Goal: Task Accomplishment & Management: Use online tool/utility

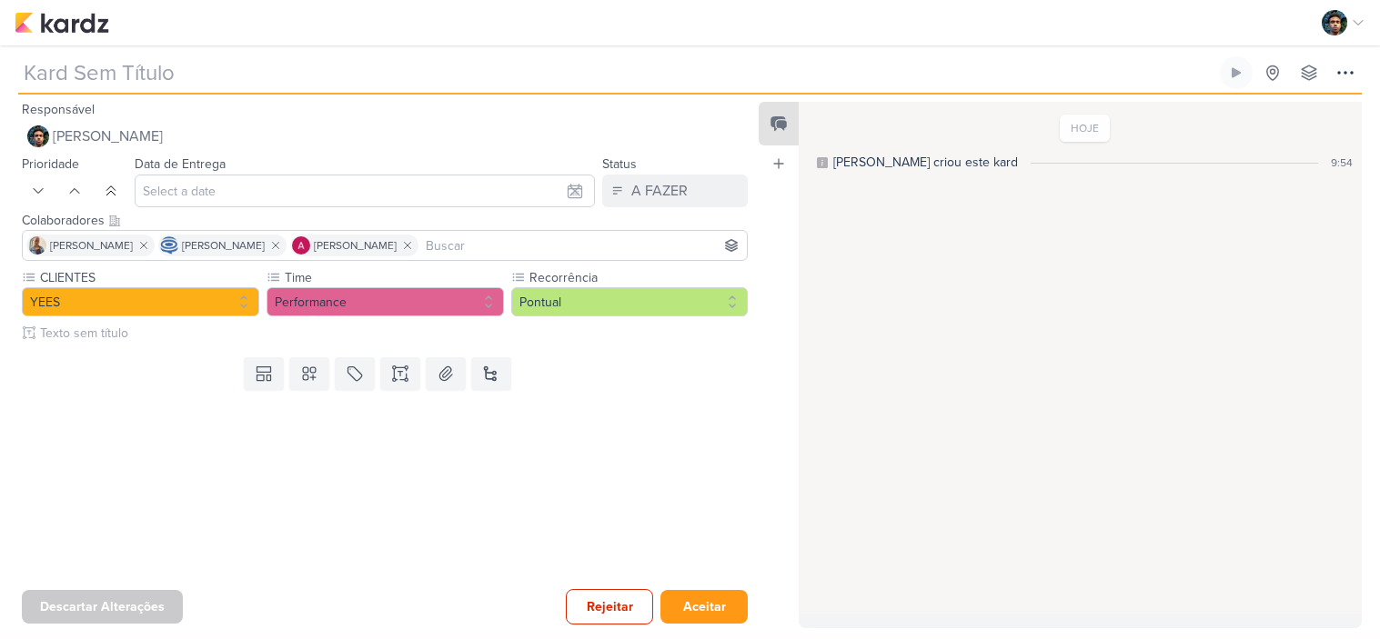
type input "6709052_YEES_VERIFICAR_CV_JAÚ1894"
type input "[DATE] 18:00"
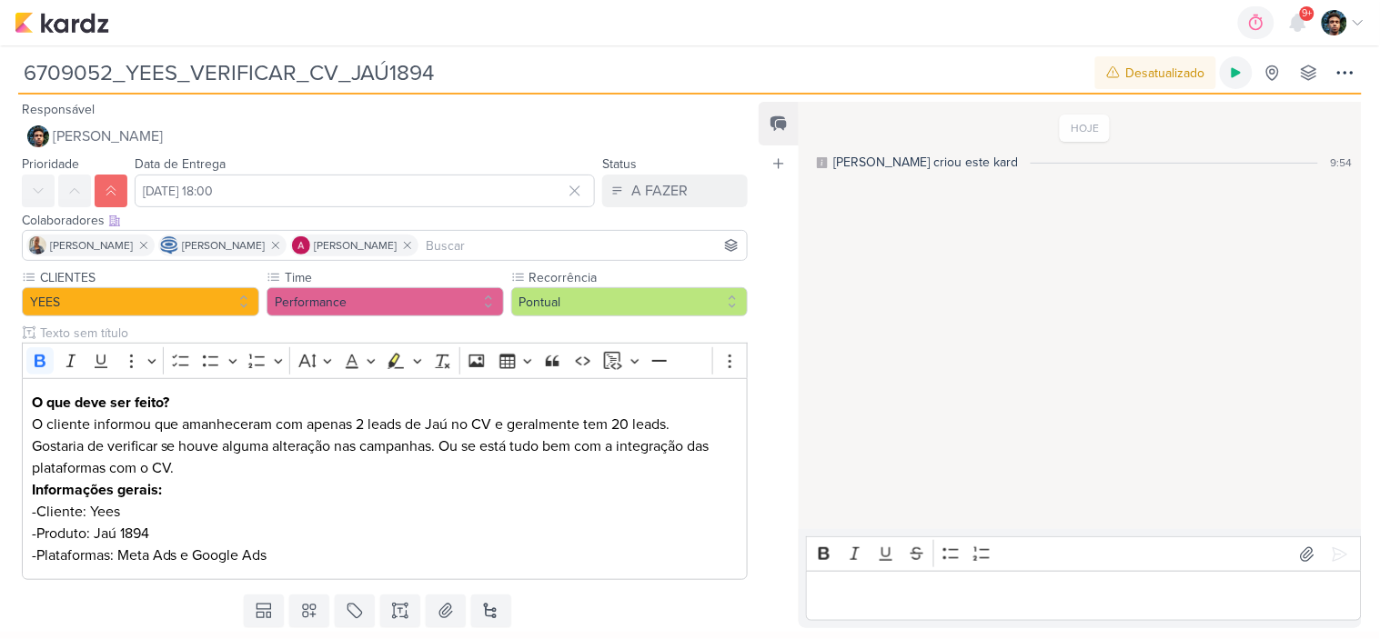
click at [1238, 76] on icon at bounding box center [1236, 72] width 15 height 15
click at [1220, 56] on button at bounding box center [1236, 72] width 33 height 33
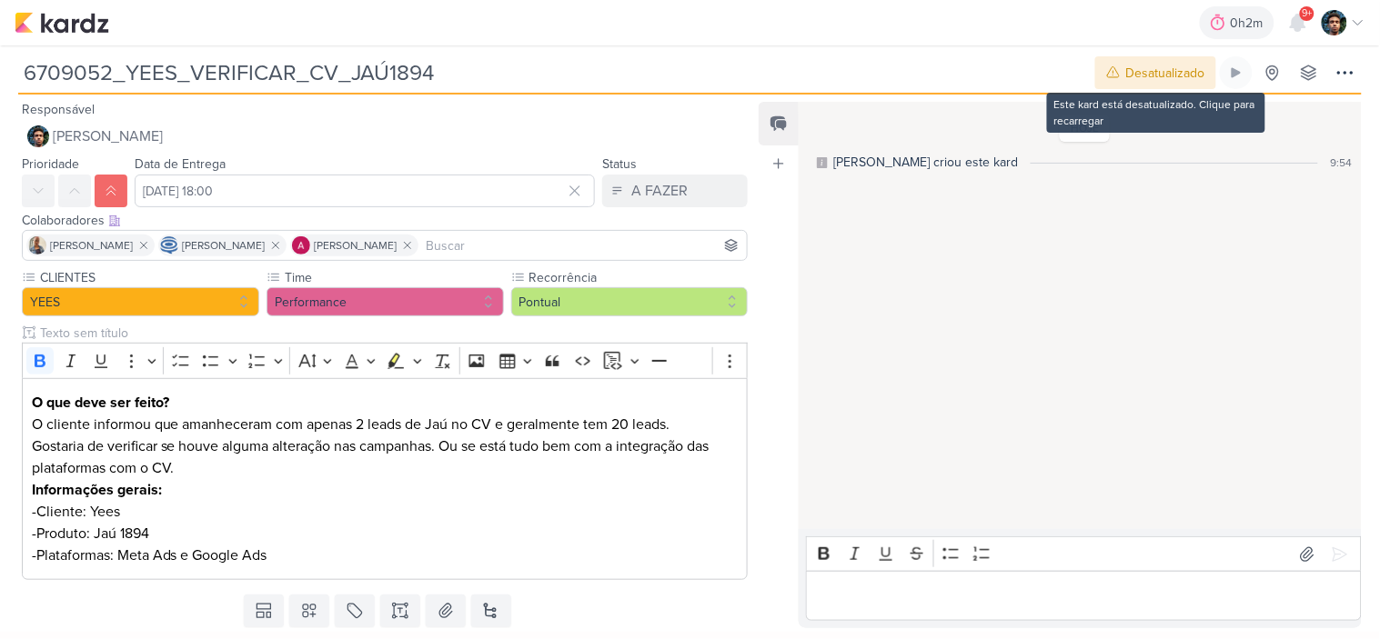
click at [1199, 75] on div "Desatualizado" at bounding box center [1165, 73] width 79 height 19
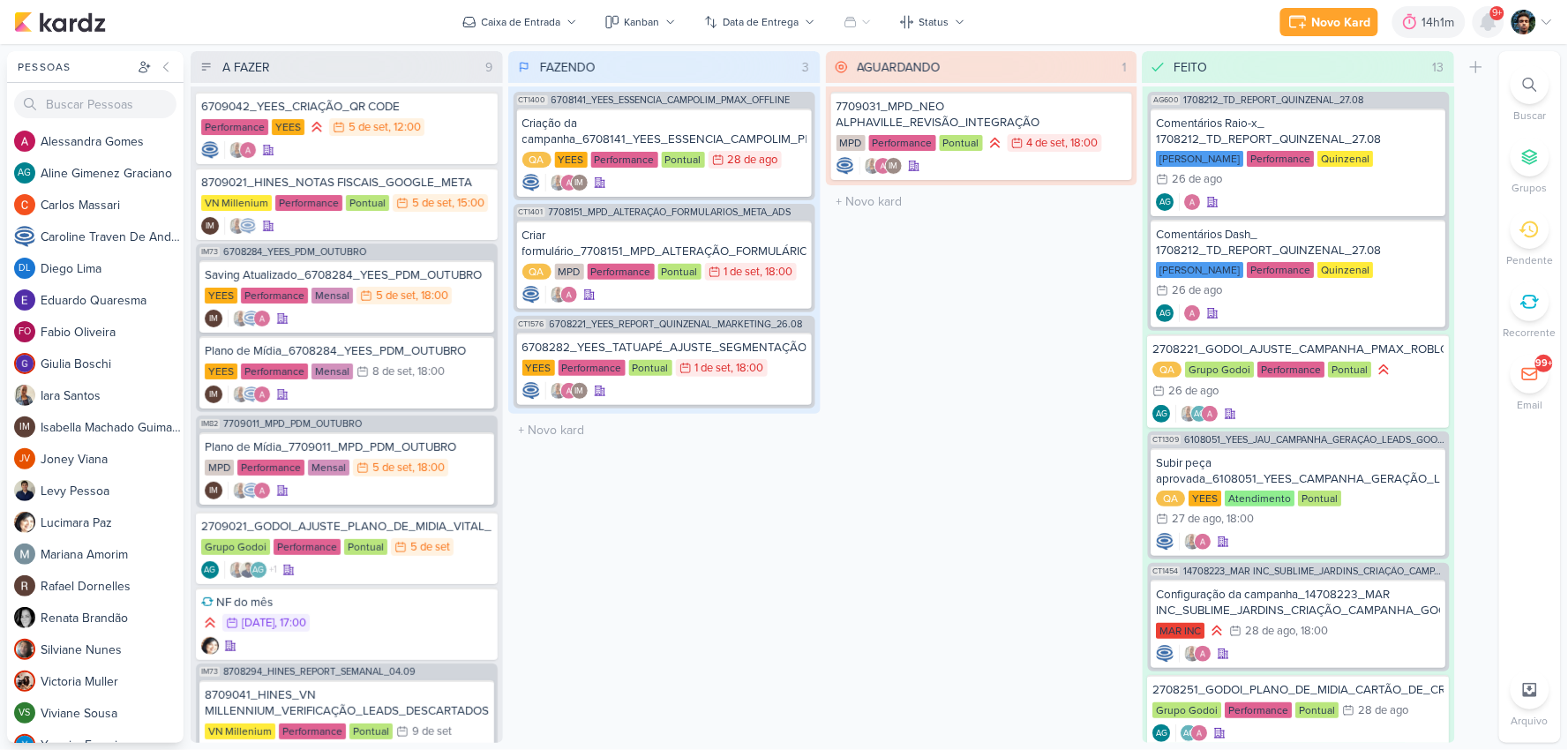
click at [1012, 26] on icon at bounding box center [1488, 22] width 15 height 16
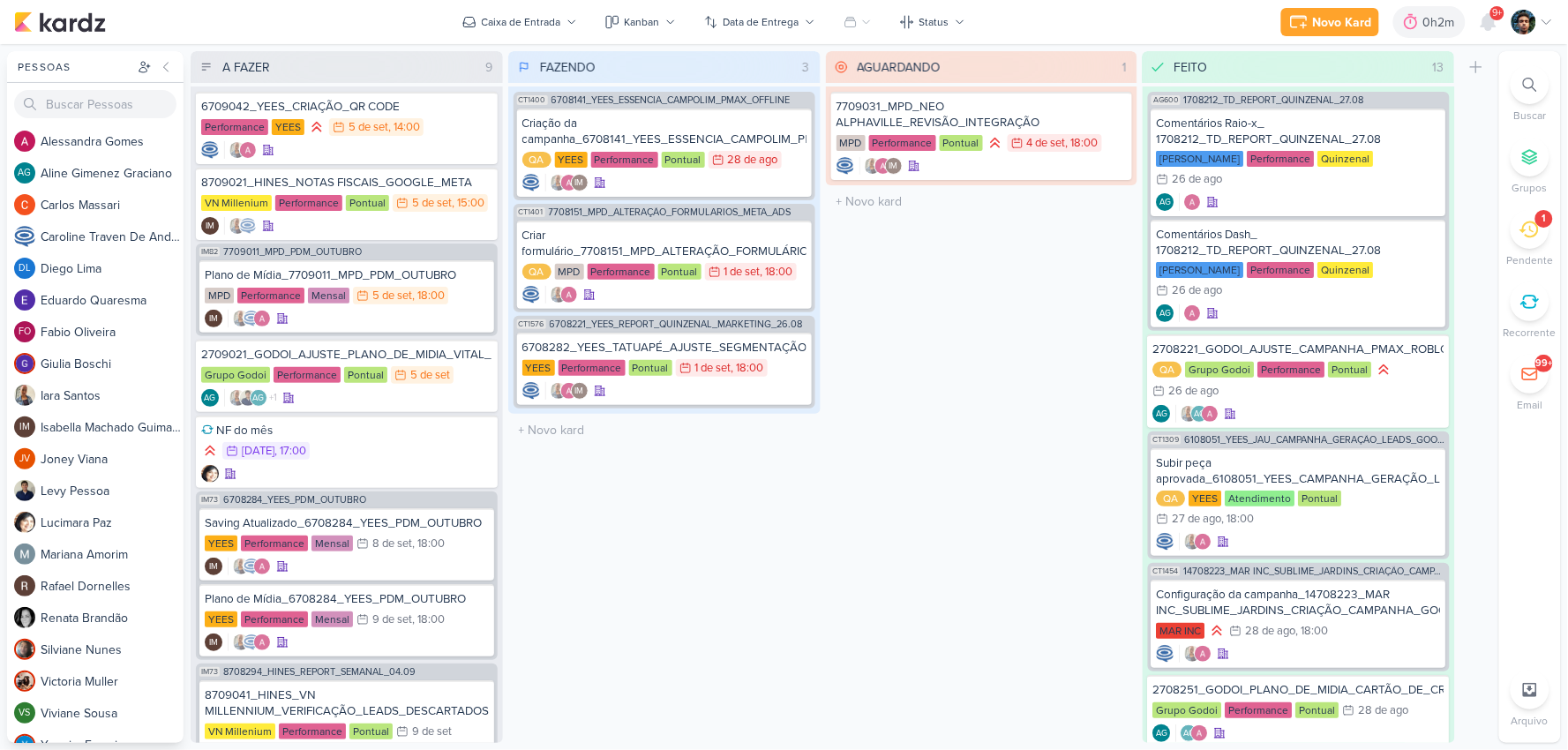
click at [1530, 210] on div "1" at bounding box center [1530, 229] width 39 height 39
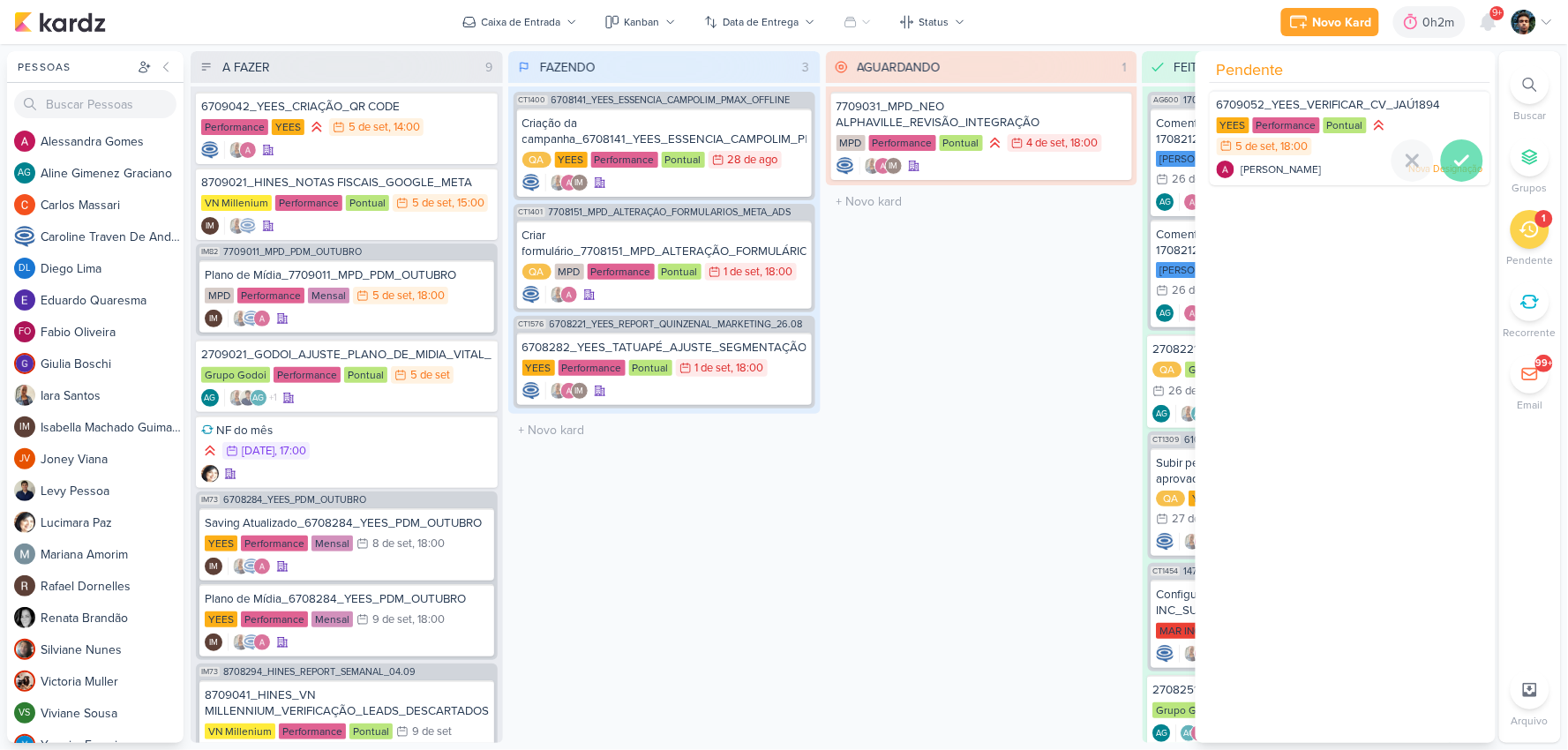
click at [1460, 168] on icon at bounding box center [1462, 161] width 21 height 21
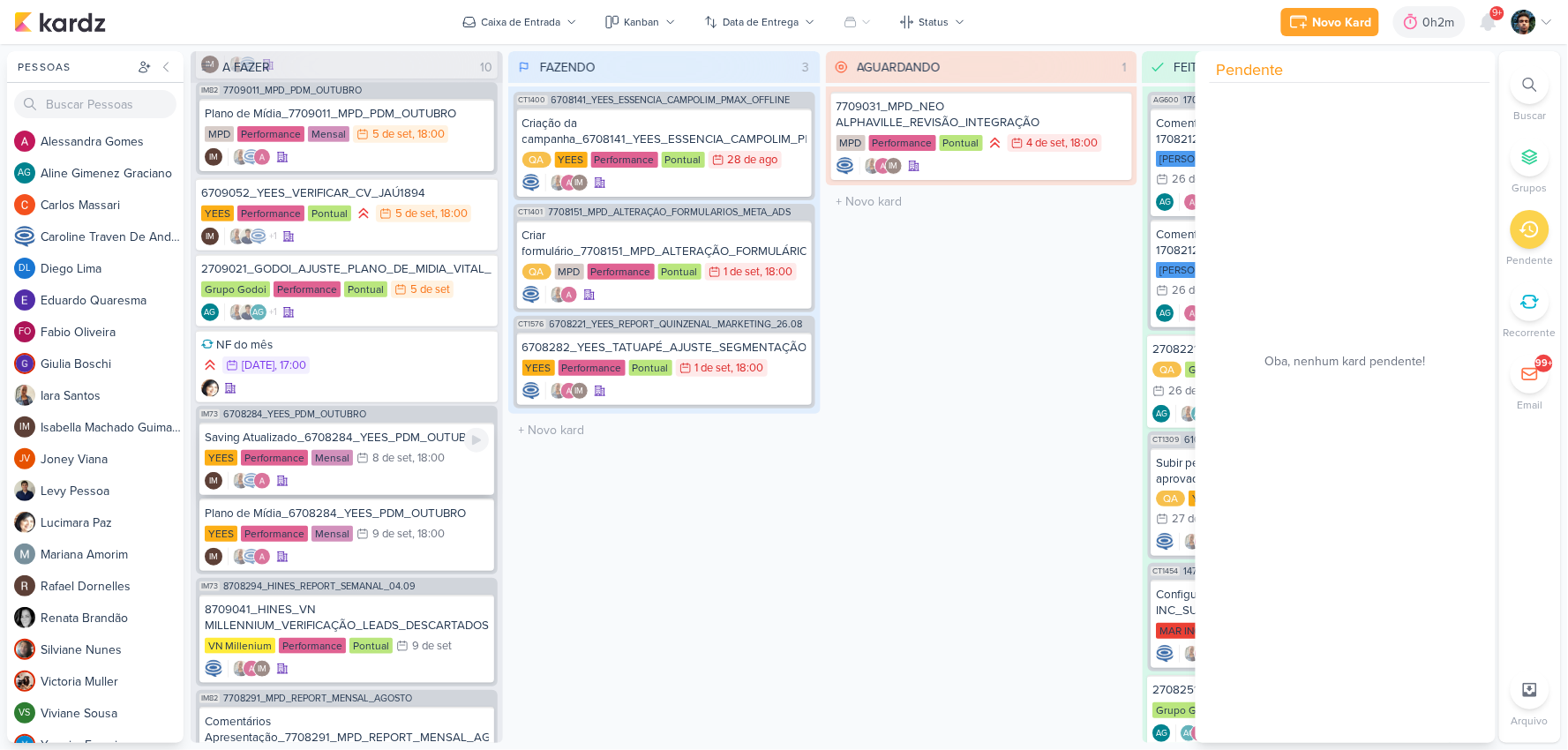
scroll to position [63, 0]
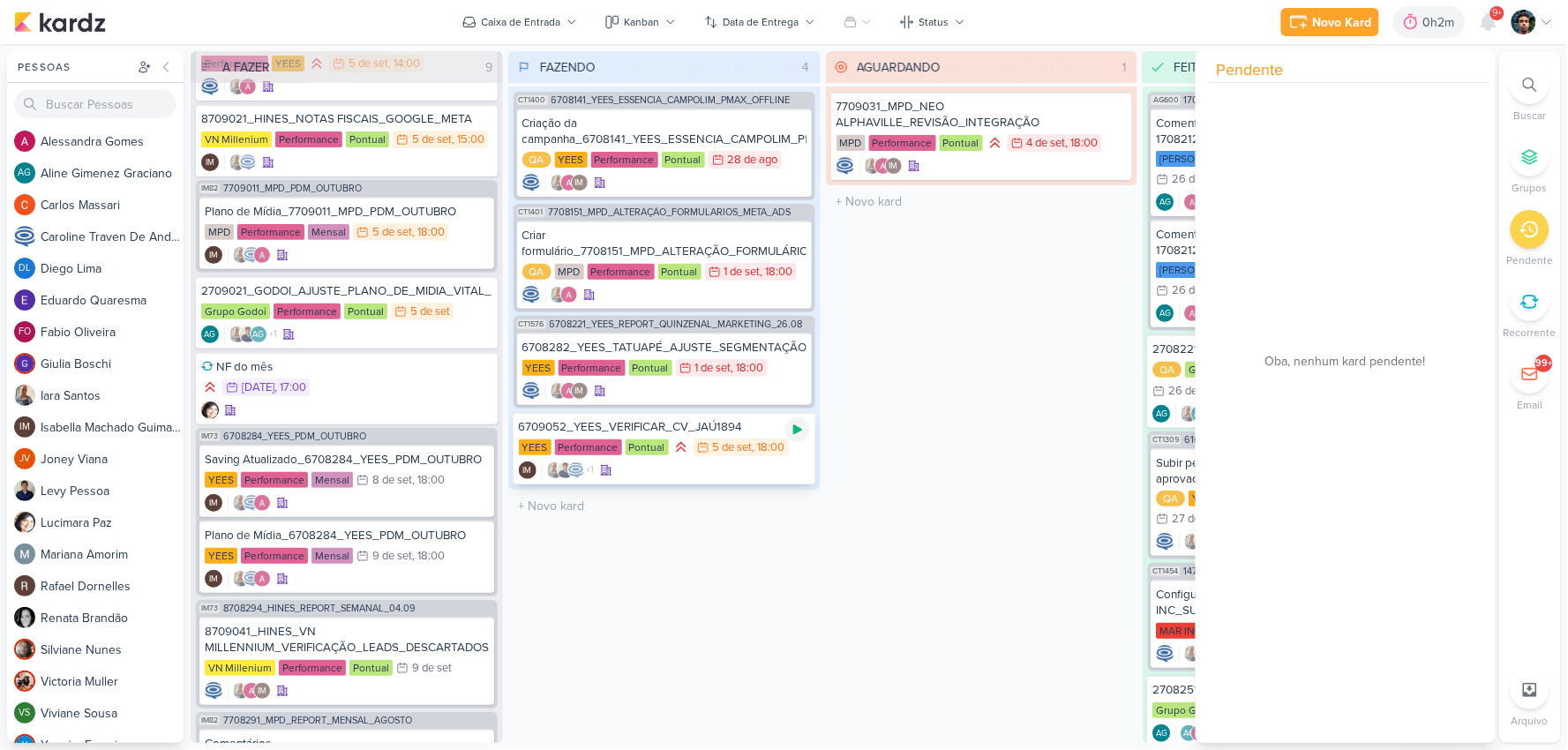
click at [797, 425] on icon at bounding box center [798, 430] width 9 height 10
